Goal: Task Accomplishment & Management: Manage account settings

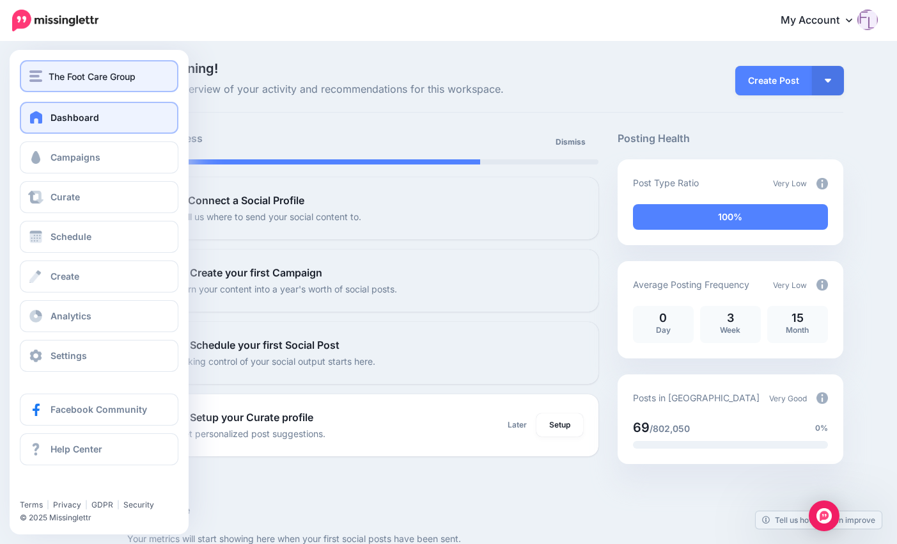
click at [97, 77] on span "The Foot Care Group" at bounding box center [92, 76] width 87 height 15
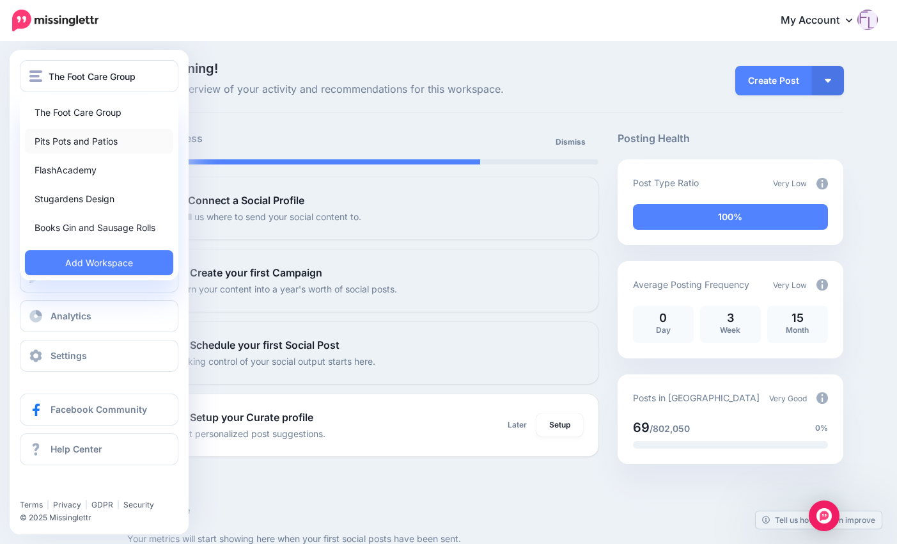
click at [80, 143] on link "Pits Pots and Patios" at bounding box center [99, 141] width 148 height 25
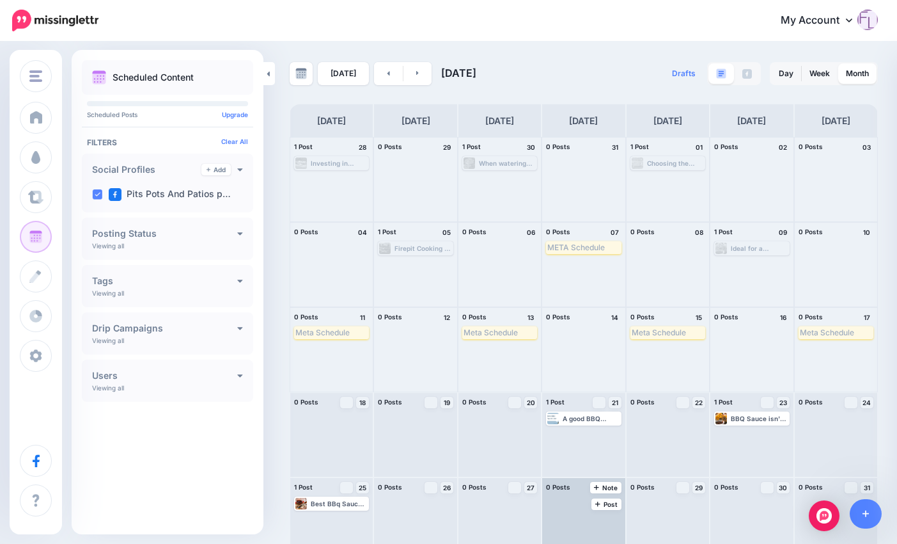
scroll to position [19, 0]
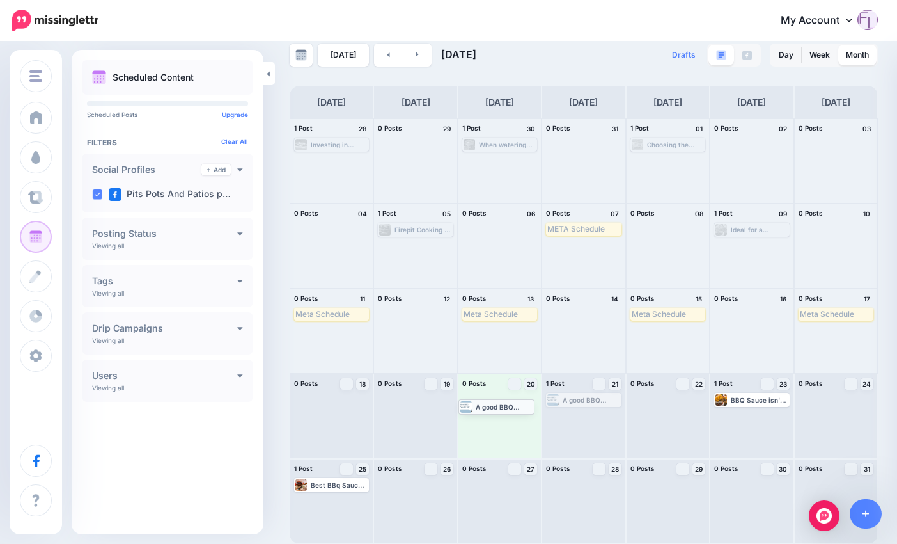
drag, startPoint x: 594, startPoint y: 398, endPoint x: 502, endPoint y: 404, distance: 92.3
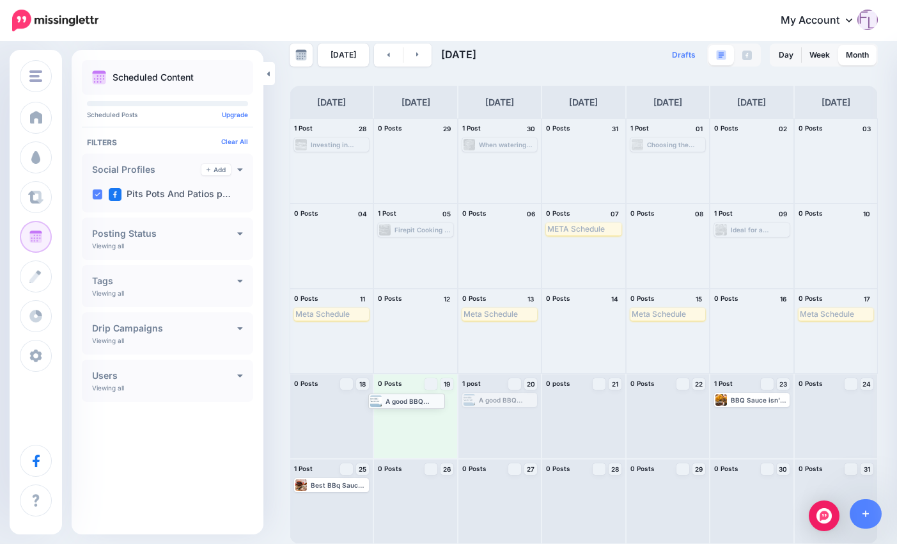
drag, startPoint x: 501, startPoint y: 402, endPoint x: 405, endPoint y: 404, distance: 96.0
click at [411, 52] on link at bounding box center [418, 54] width 29 height 23
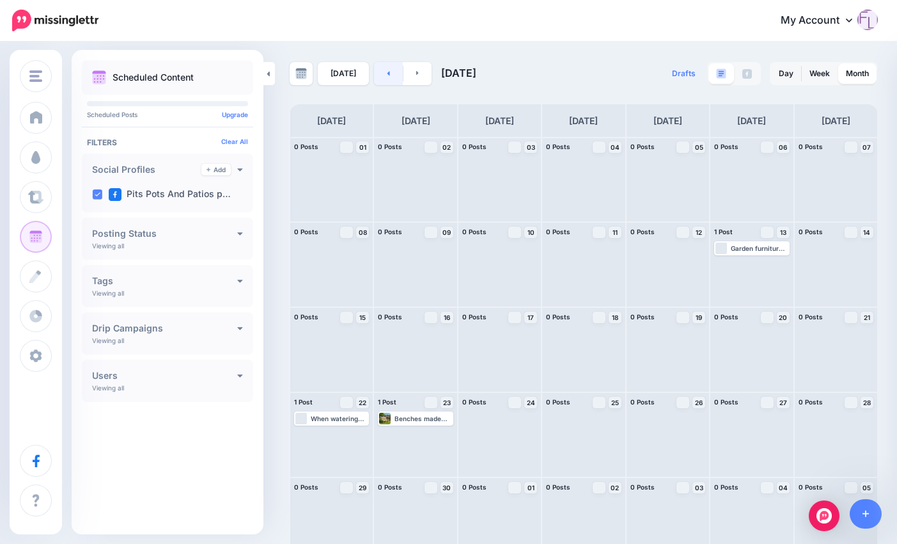
click at [382, 76] on link at bounding box center [388, 73] width 29 height 23
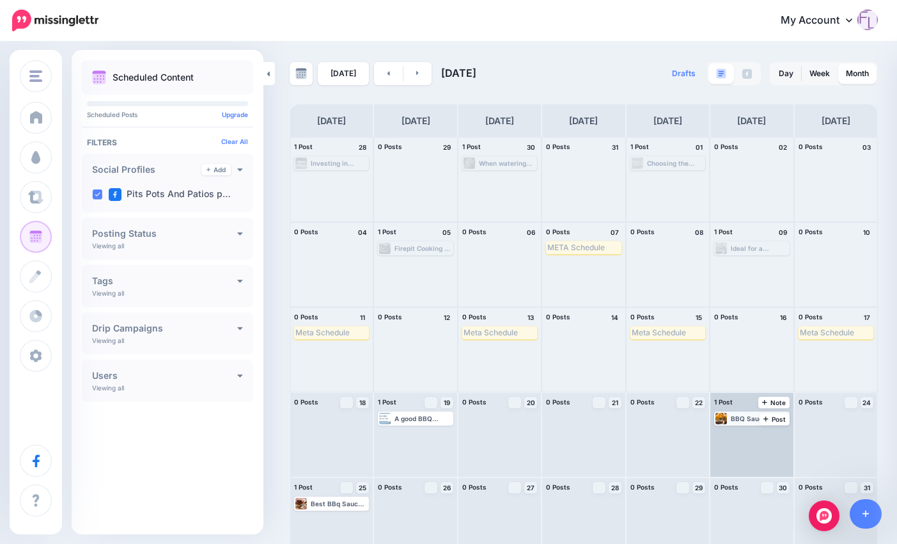
click at [750, 419] on div "BBQ Sauce isn't just for dipping - you can also just brush it onto almost cooke…" at bounding box center [759, 418] width 57 height 8
click at [743, 432] on span "Edit" at bounding box center [737, 433] width 10 height 6
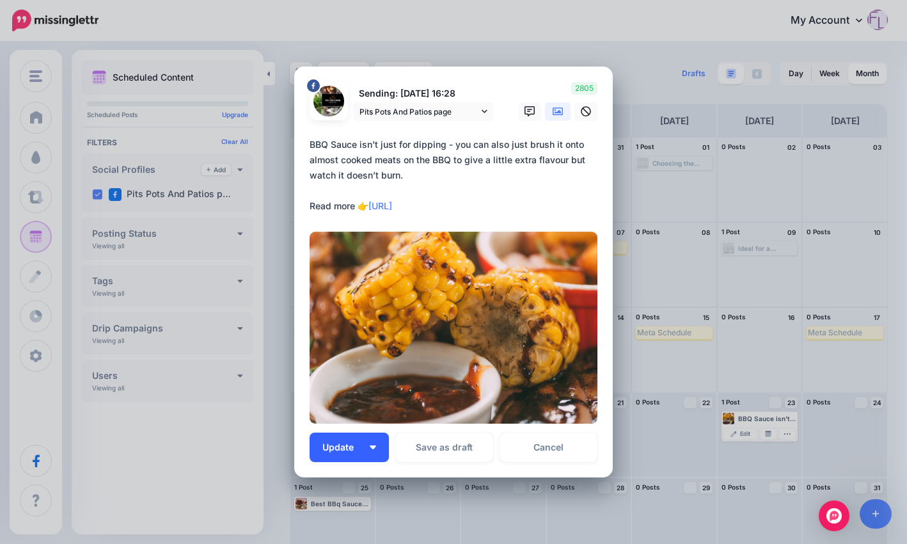
click at [372, 446] on button "Update" at bounding box center [349, 446] width 79 height 29
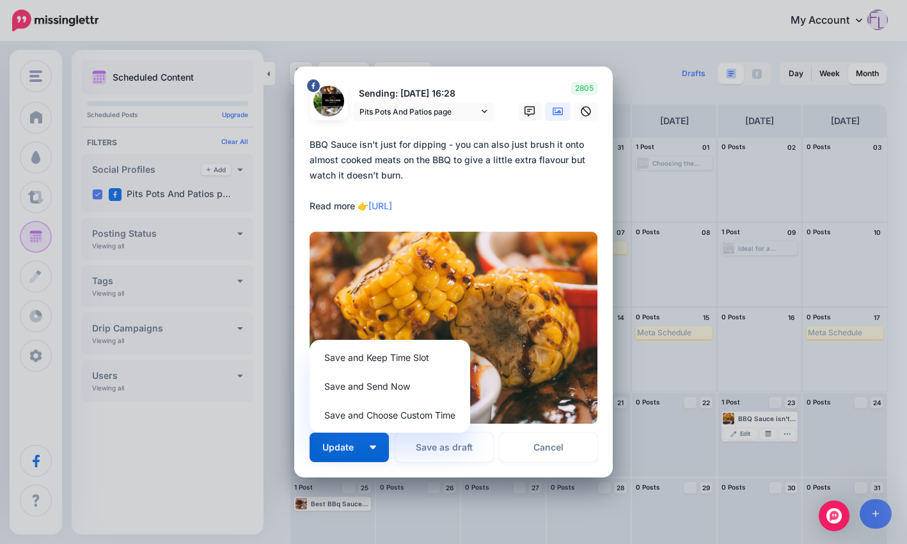
click at [782, 431] on div "Edit Post Loading Sending: [DATE] 16:28 Pits Pots And Patios page [DATE] 16:28" at bounding box center [453, 272] width 907 height 544
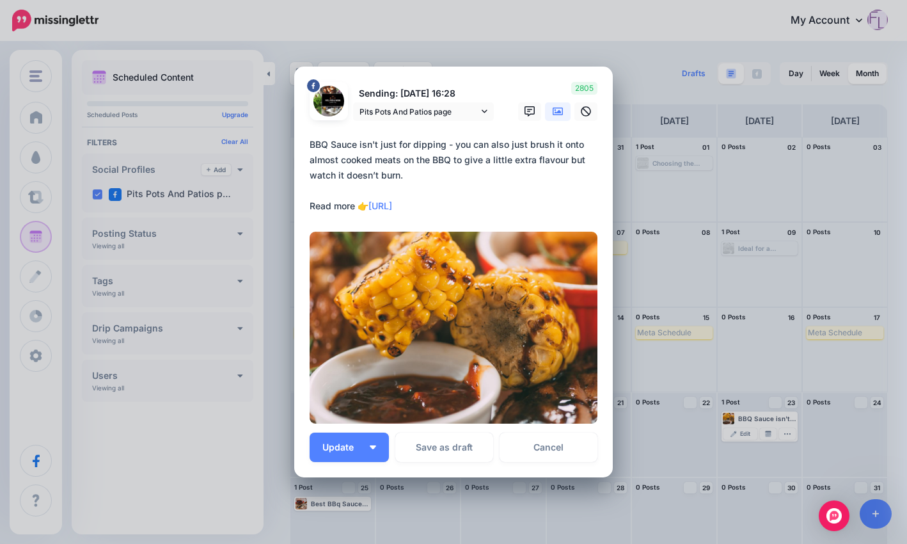
click at [784, 435] on div "Edit Post Loading Sending: [DATE] 16:28 Pits Pots And Patios page [DATE] 16:28" at bounding box center [453, 272] width 907 height 544
click at [545, 448] on link "Cancel" at bounding box center [549, 446] width 98 height 29
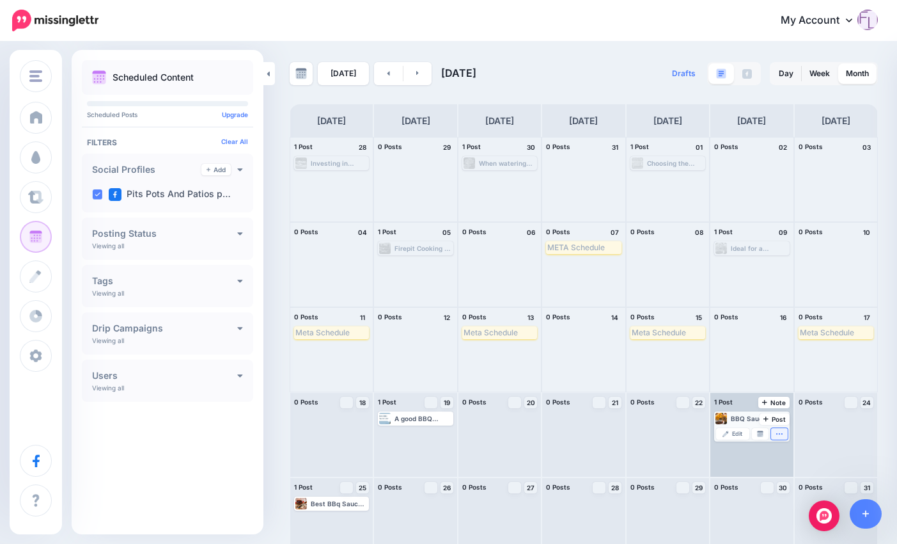
click at [788, 434] on button "button" at bounding box center [779, 434] width 17 height 12
click at [761, 471] on link "Delete Post" at bounding box center [751, 469] width 67 height 14
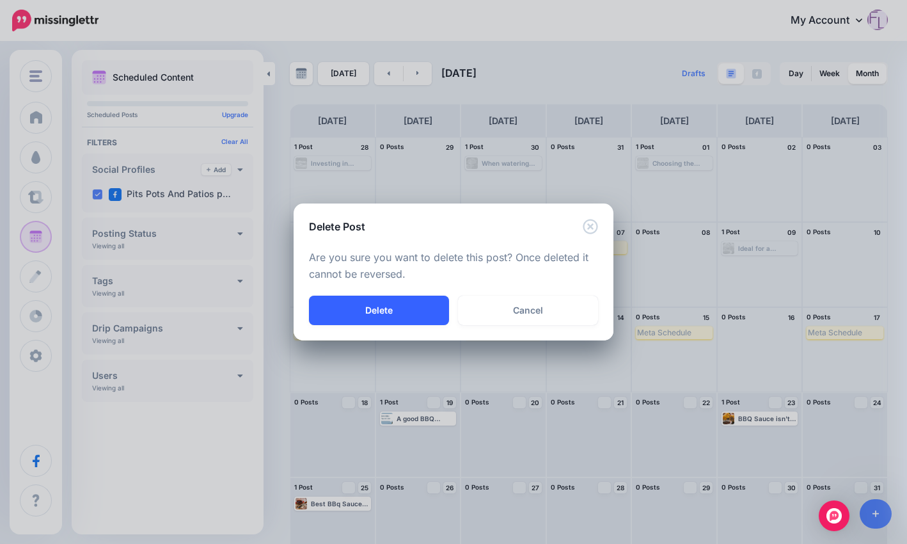
click at [401, 313] on button "Delete" at bounding box center [379, 310] width 140 height 29
